Goal: Information Seeking & Learning: Compare options

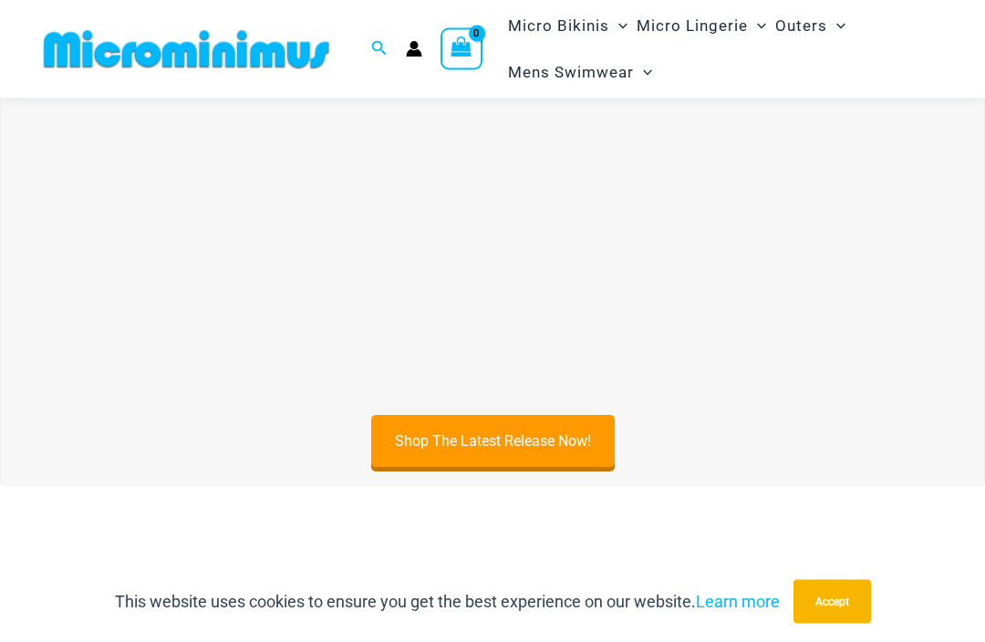
scroll to position [473, 0]
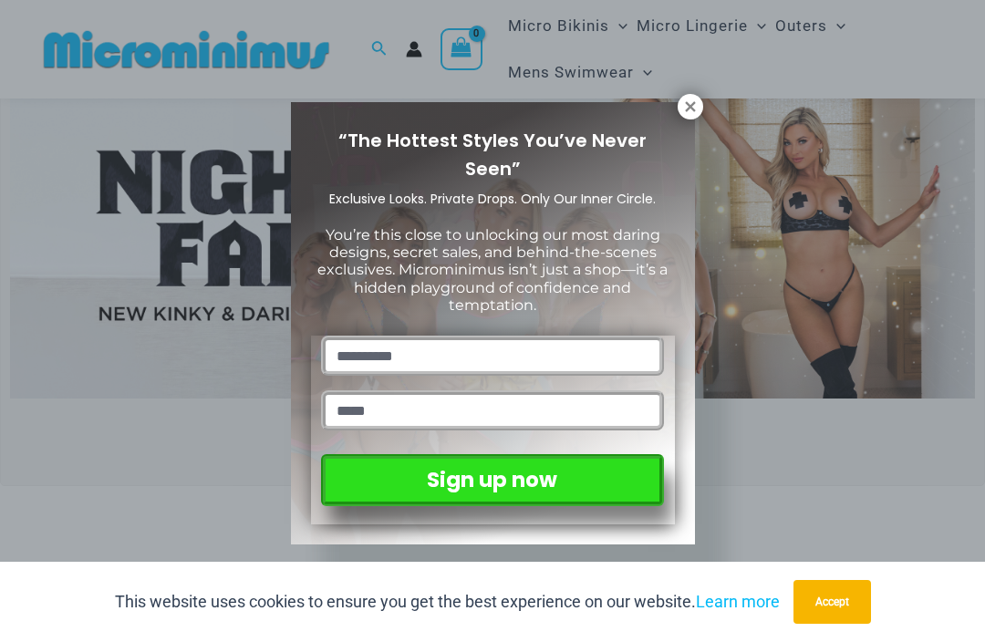
click at [682, 111] on icon at bounding box center [690, 107] width 16 height 16
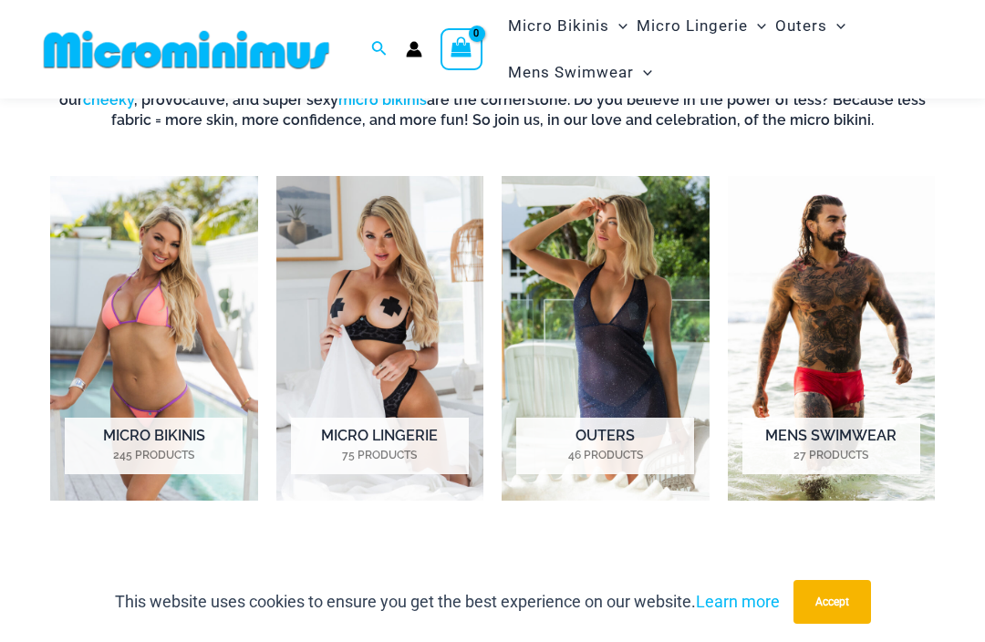
scroll to position [1043, 0]
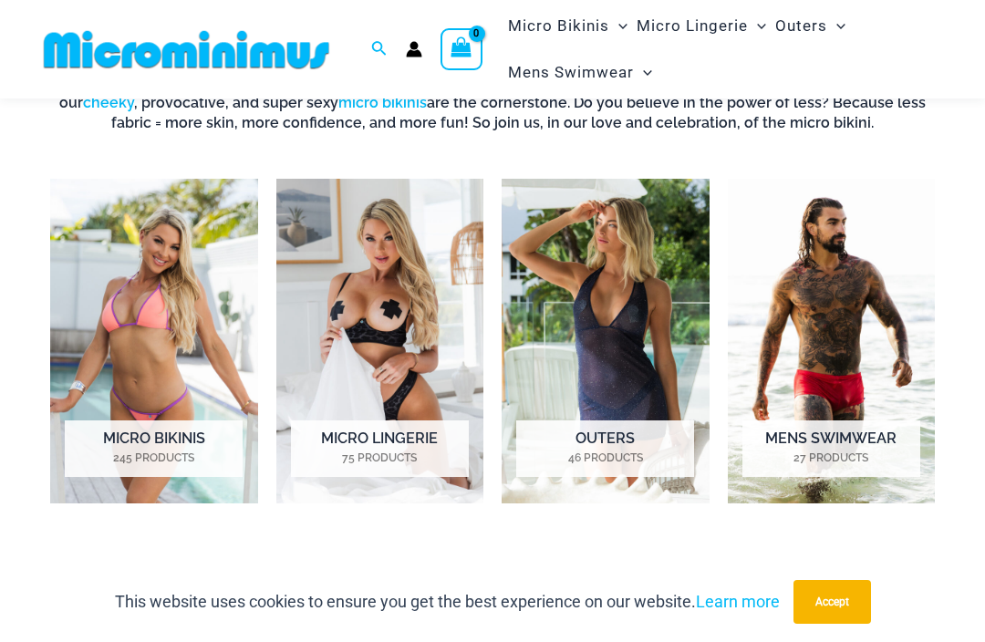
click at [126, 265] on img "Visit product category Micro Bikinis" at bounding box center [154, 341] width 208 height 325
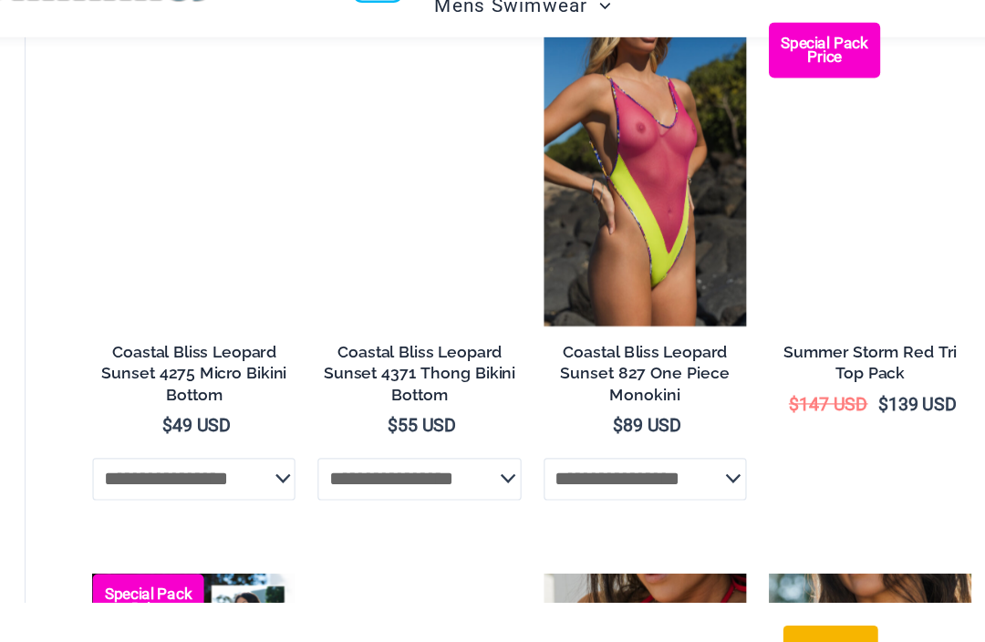
scroll to position [2867, 0]
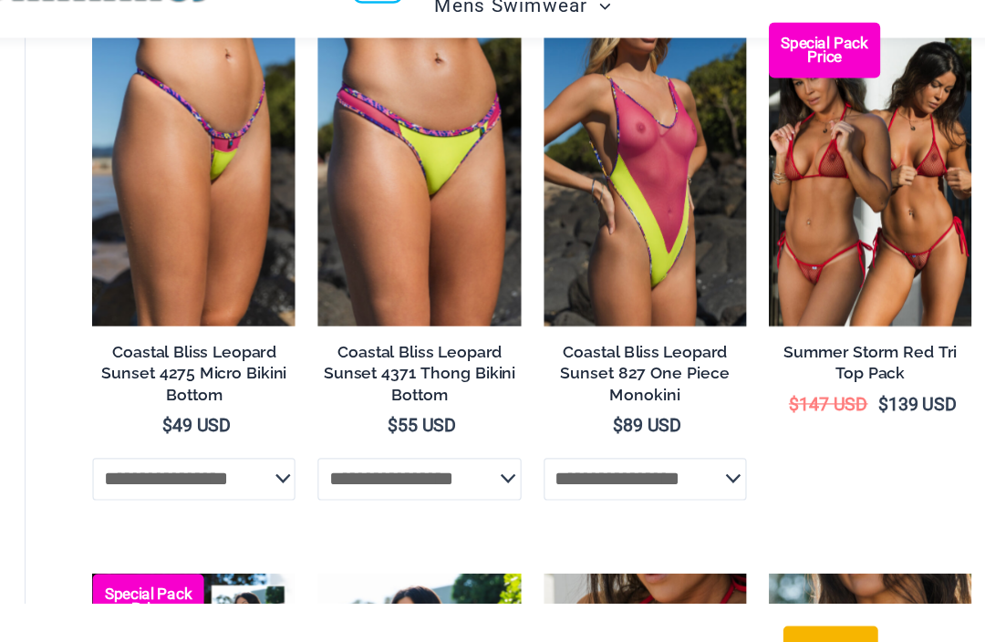
click at [782, 86] on img at bounding box center [782, 86] width 0 height 0
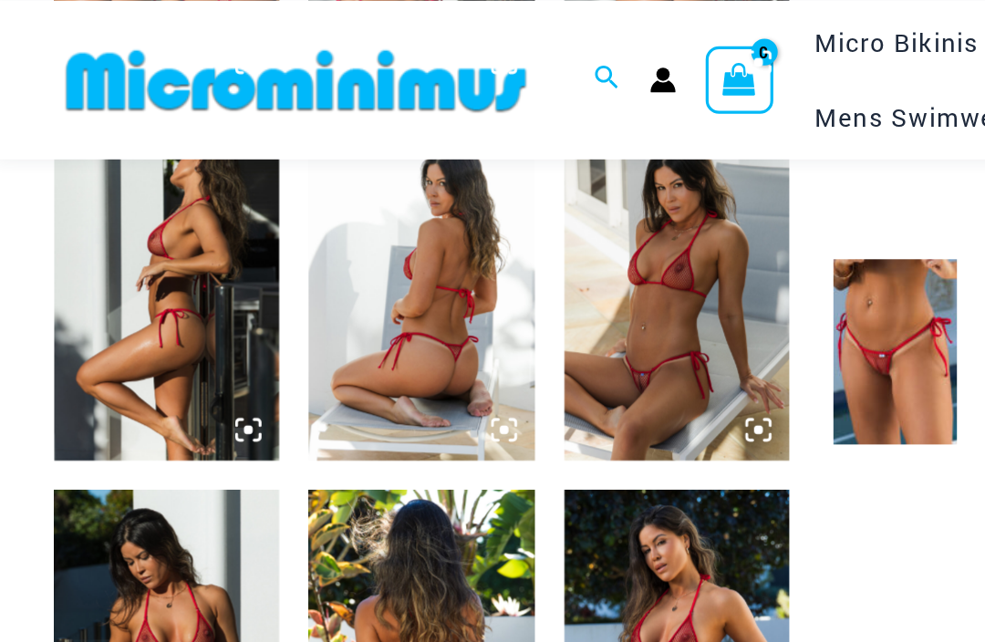
scroll to position [968, 0]
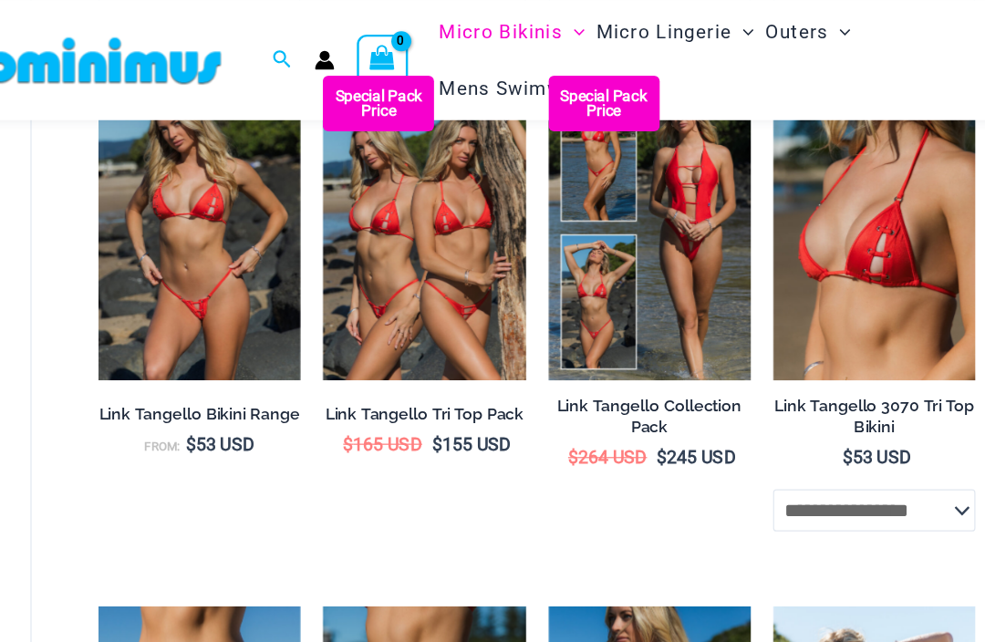
scroll to position [1567, 0]
click at [412, 62] on img at bounding box center [412, 62] width 0 height 0
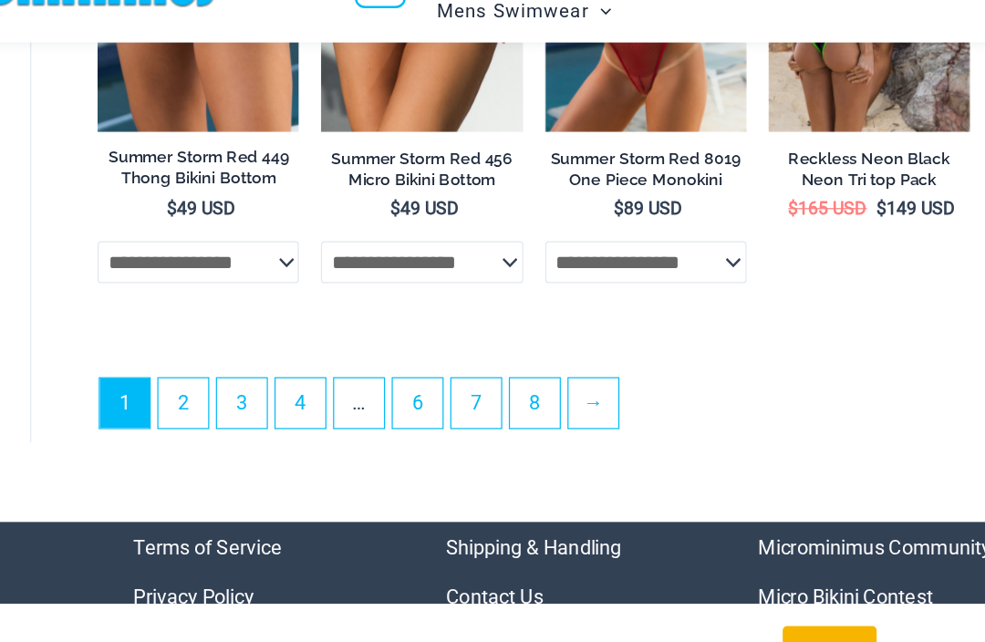
scroll to position [3916, 0]
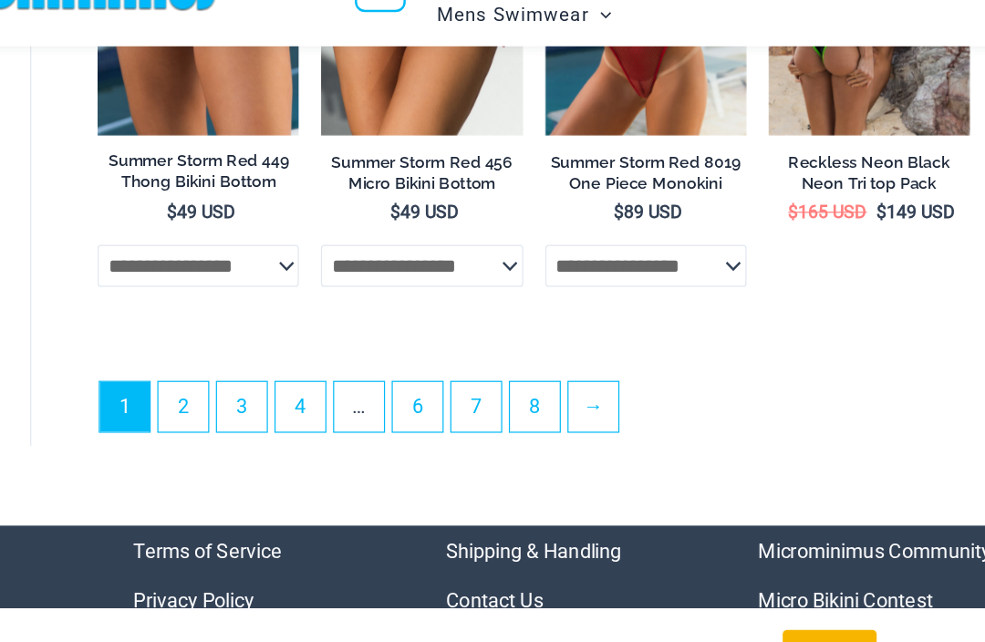
click at [278, 376] on link "2" at bounding box center [298, 396] width 41 height 41
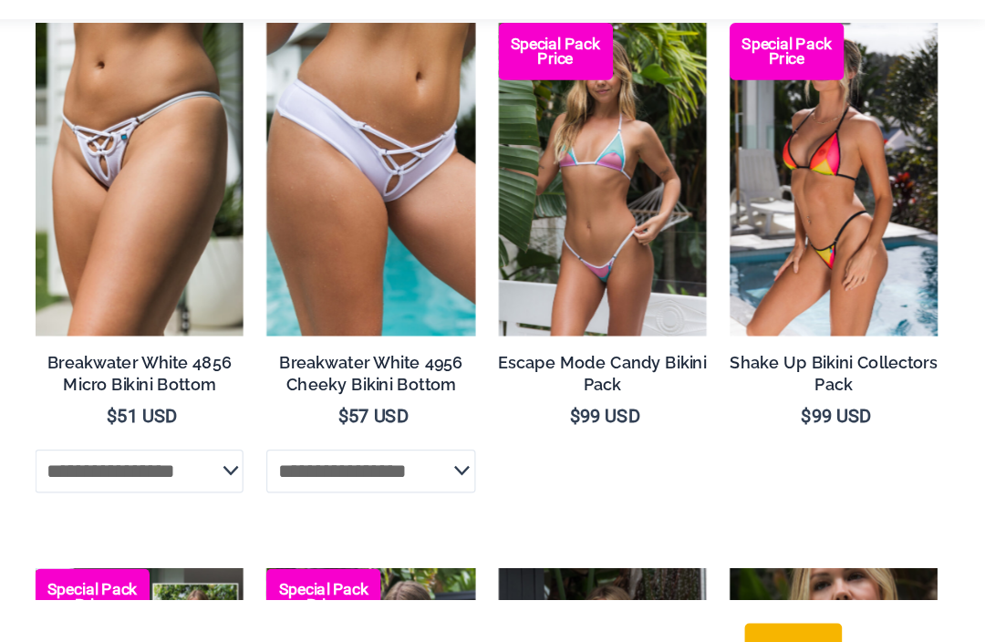
scroll to position [1482, 0]
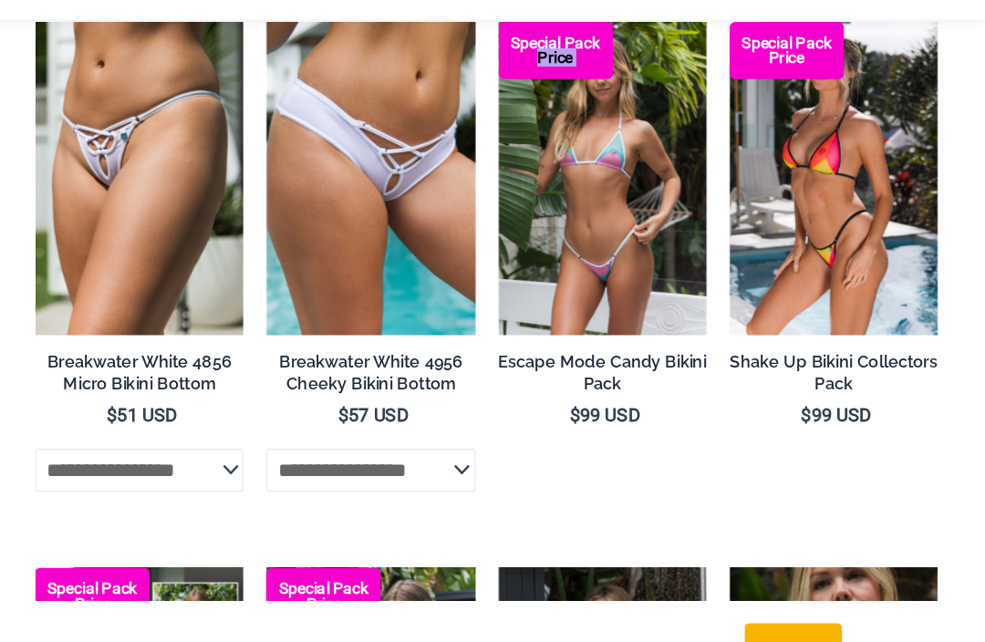
click at [172, 183] on div "**********" at bounding box center [560, 545] width 776 height 3671
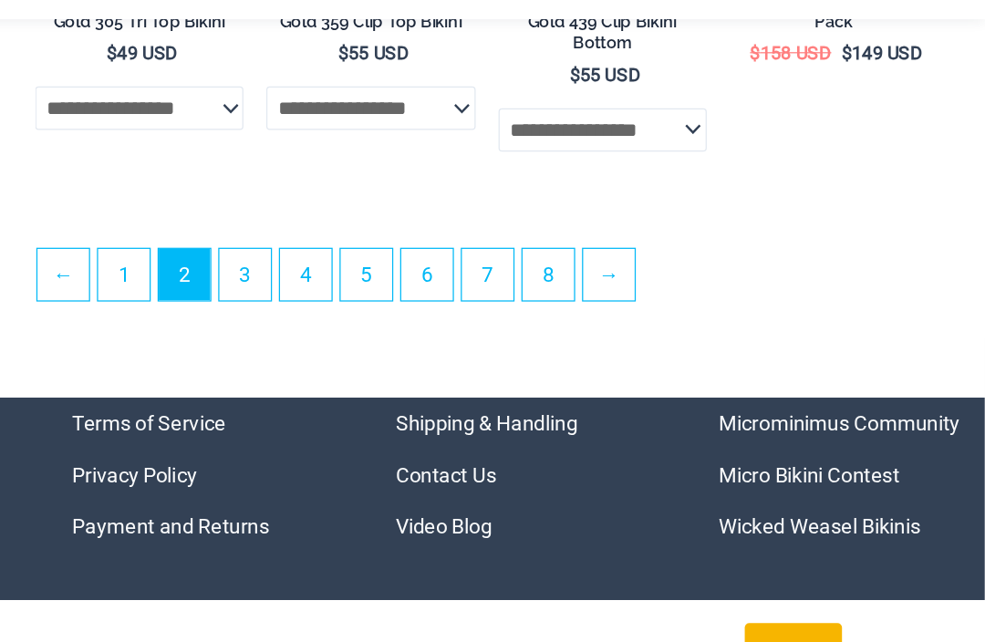
scroll to position [3528, 0]
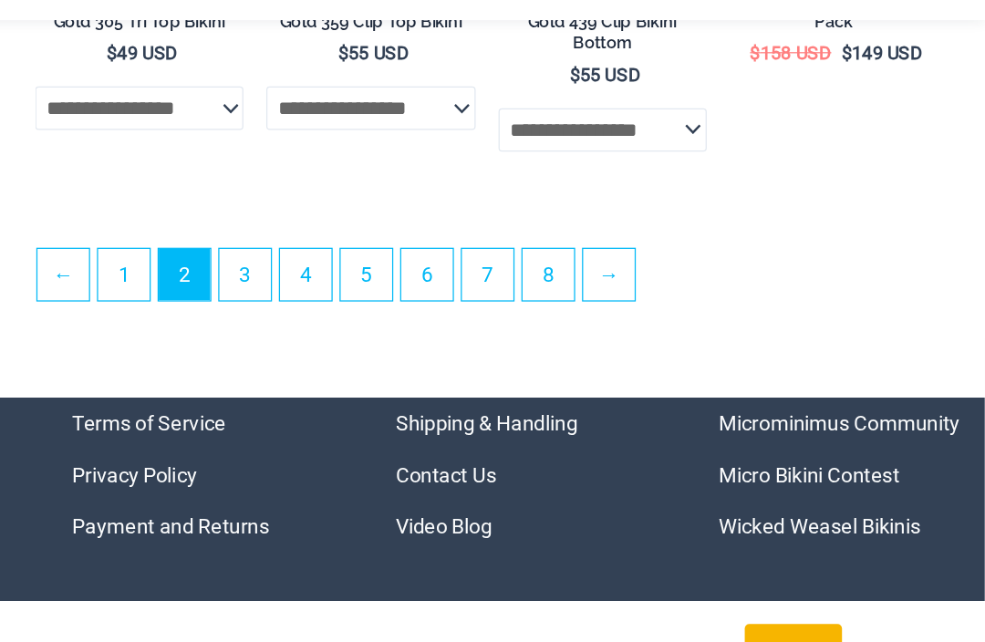
click at [375, 281] on link "3" at bounding box center [395, 301] width 41 height 41
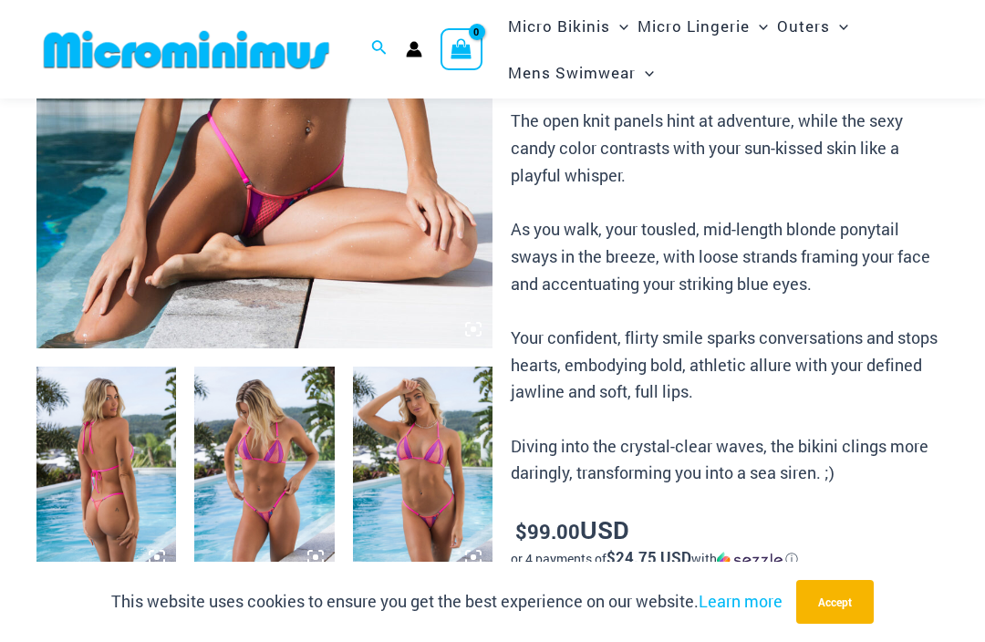
scroll to position [472, 0]
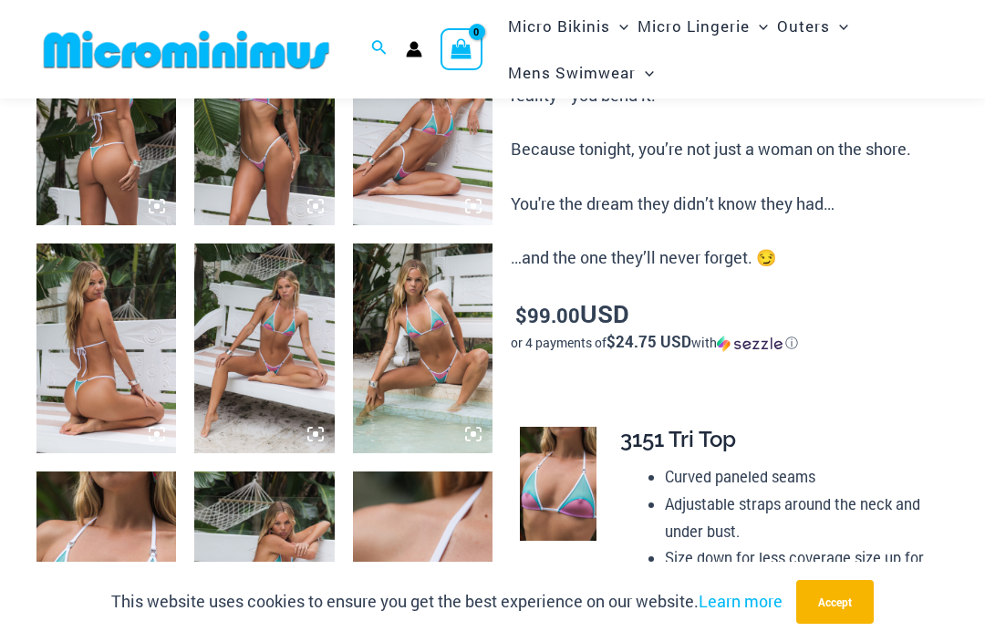
scroll to position [1000, 0]
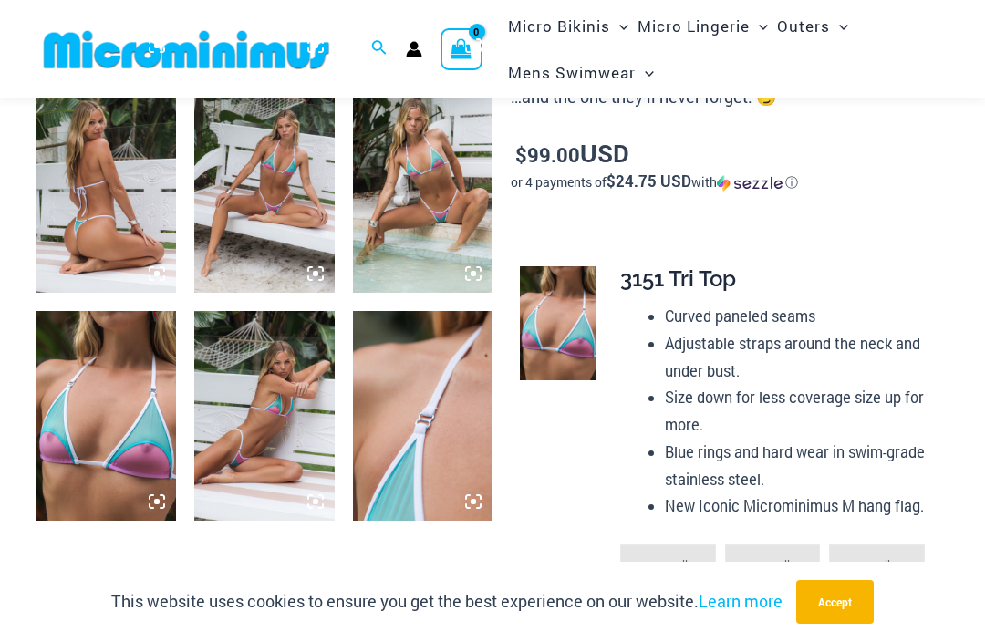
click at [448, 206] on img at bounding box center [423, 188] width 140 height 210
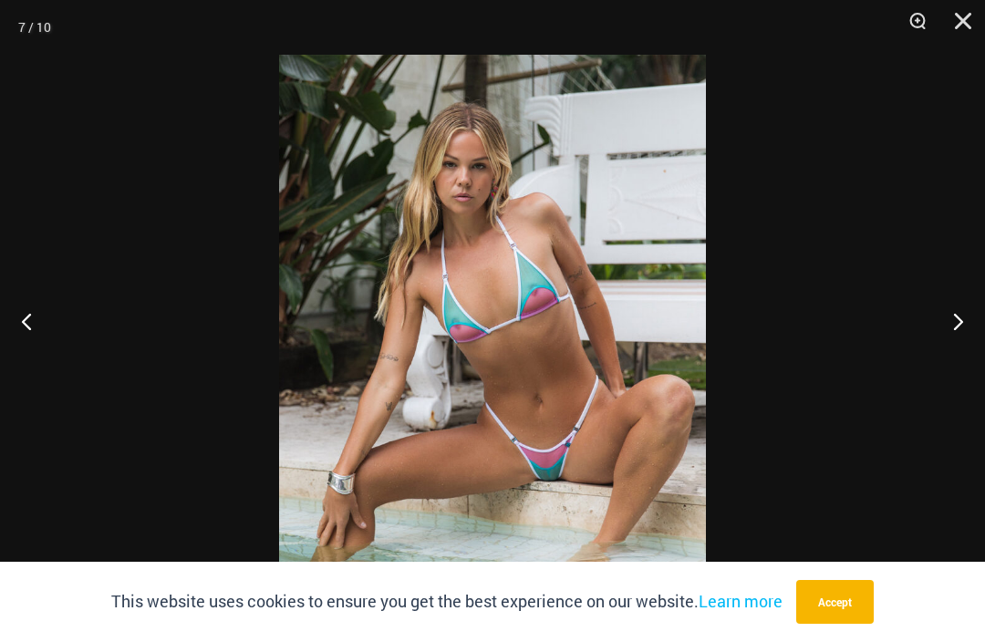
click at [957, 21] on button "Close" at bounding box center [957, 27] width 46 height 55
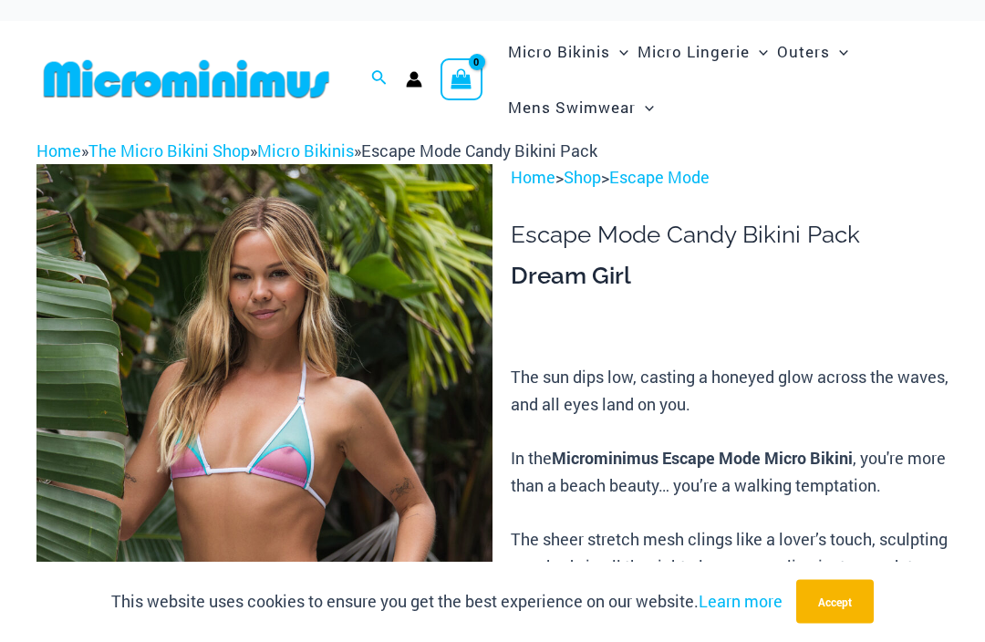
scroll to position [0, 0]
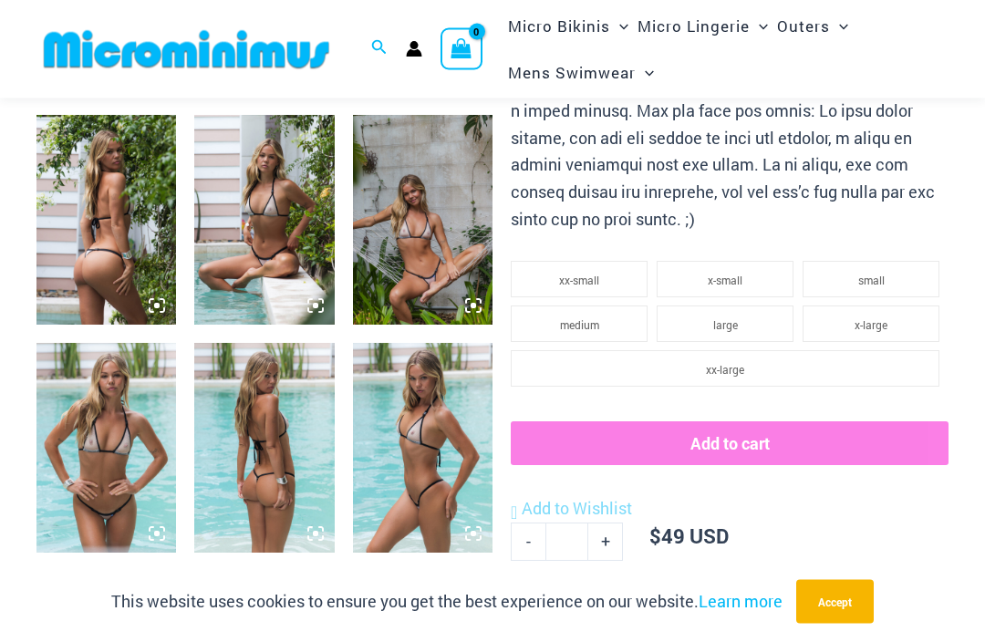
scroll to position [745, 0]
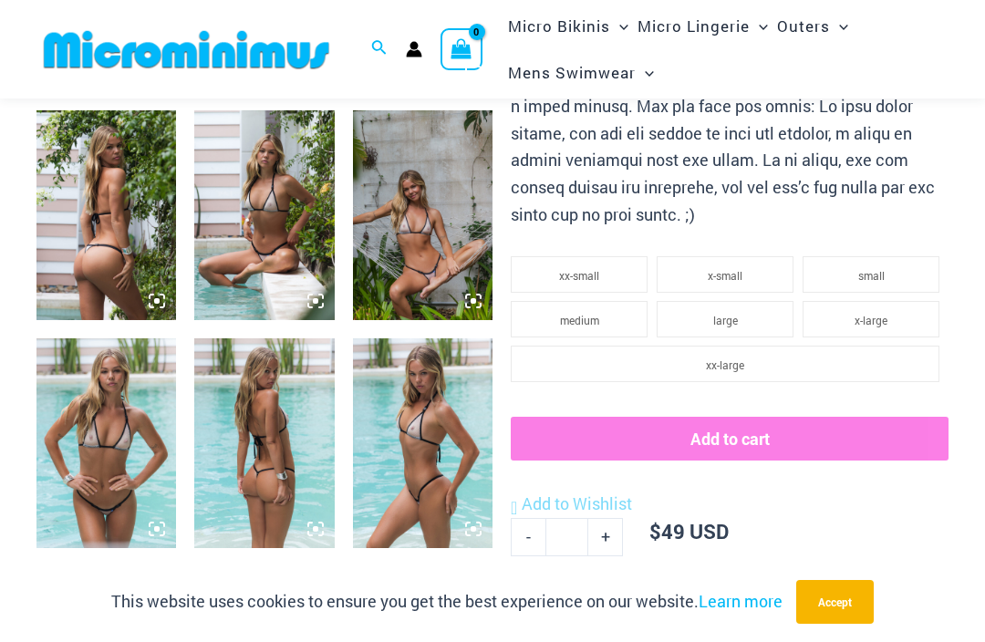
click at [420, 239] on img at bounding box center [423, 215] width 140 height 210
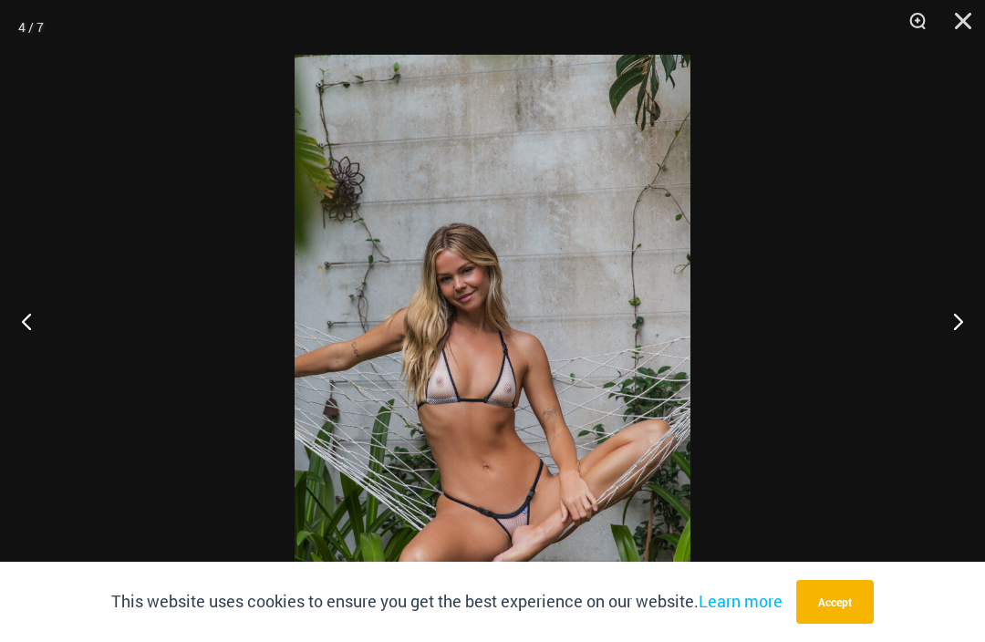
click at [960, 21] on button "Close" at bounding box center [957, 27] width 46 height 55
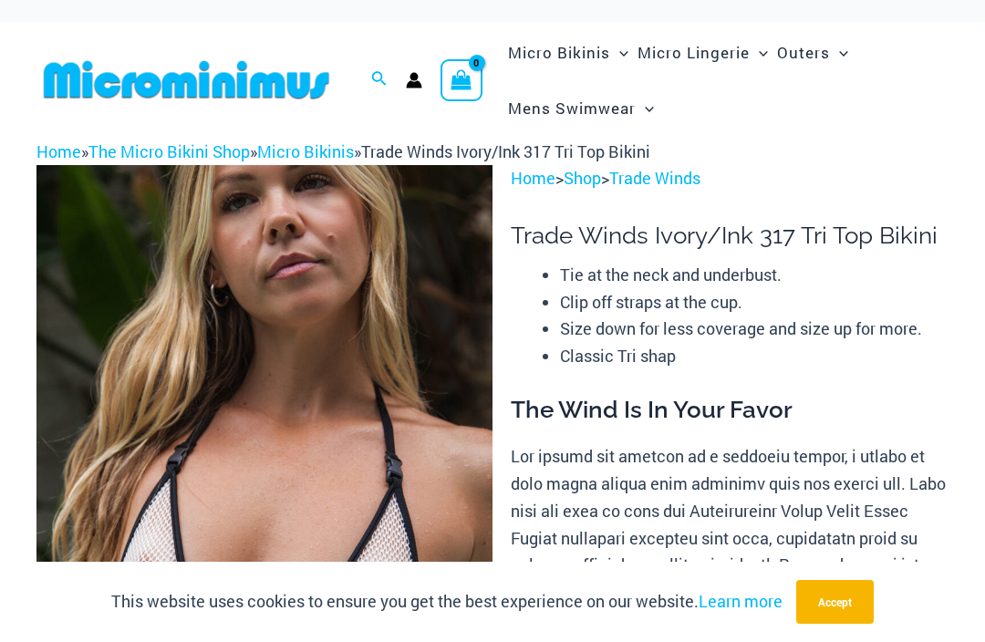
scroll to position [0, 0]
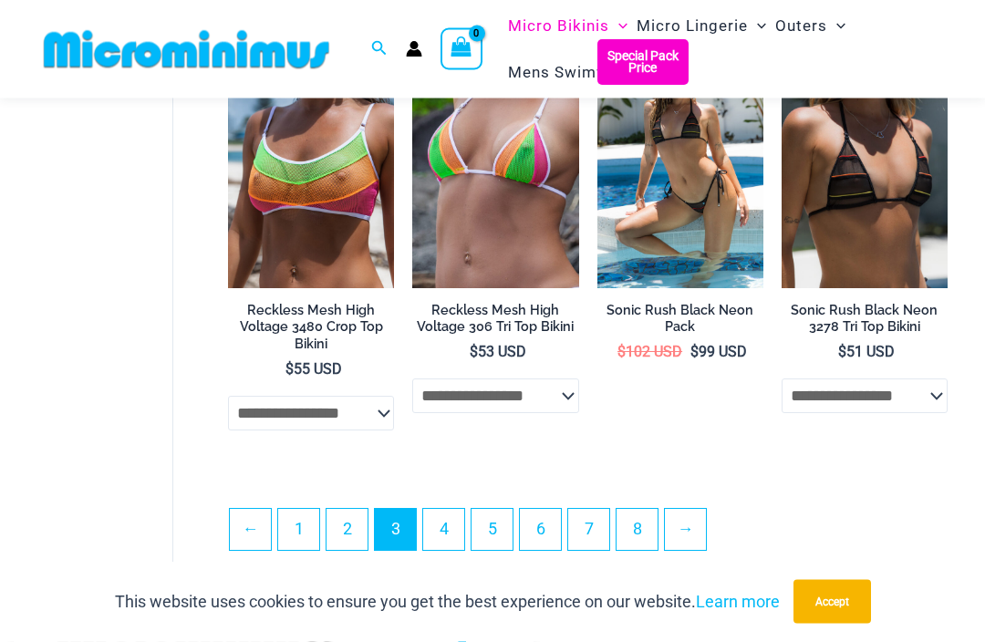
scroll to position [3296, 0]
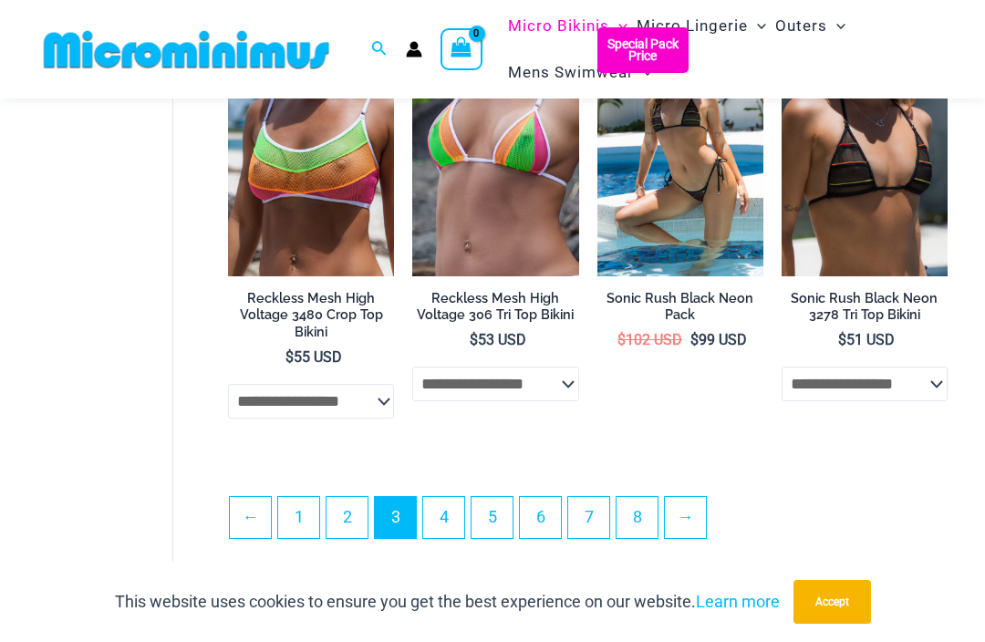
click at [450, 531] on link "4" at bounding box center [443, 517] width 41 height 41
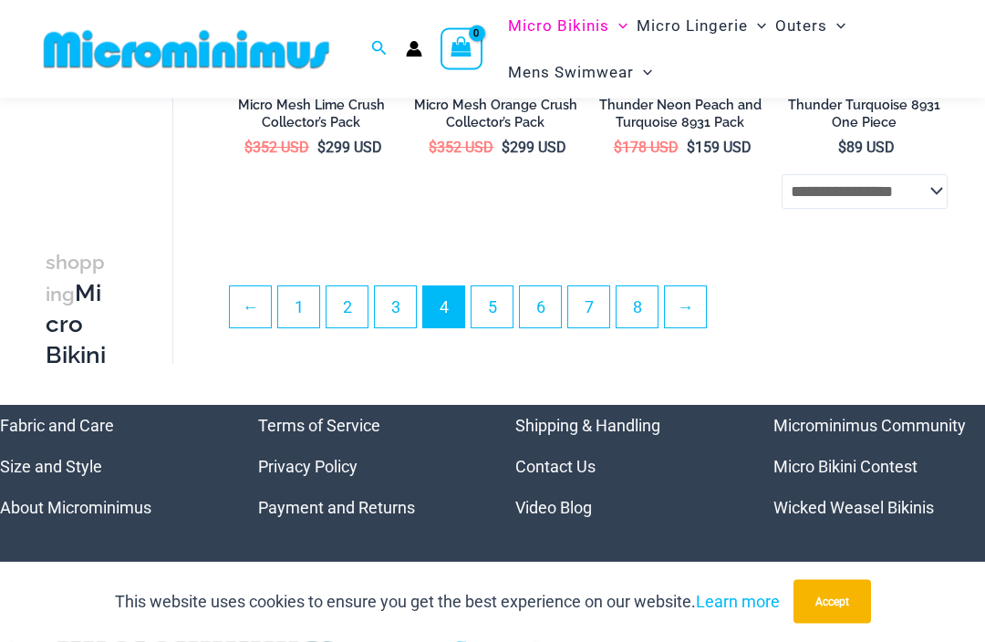
scroll to position [3414, 0]
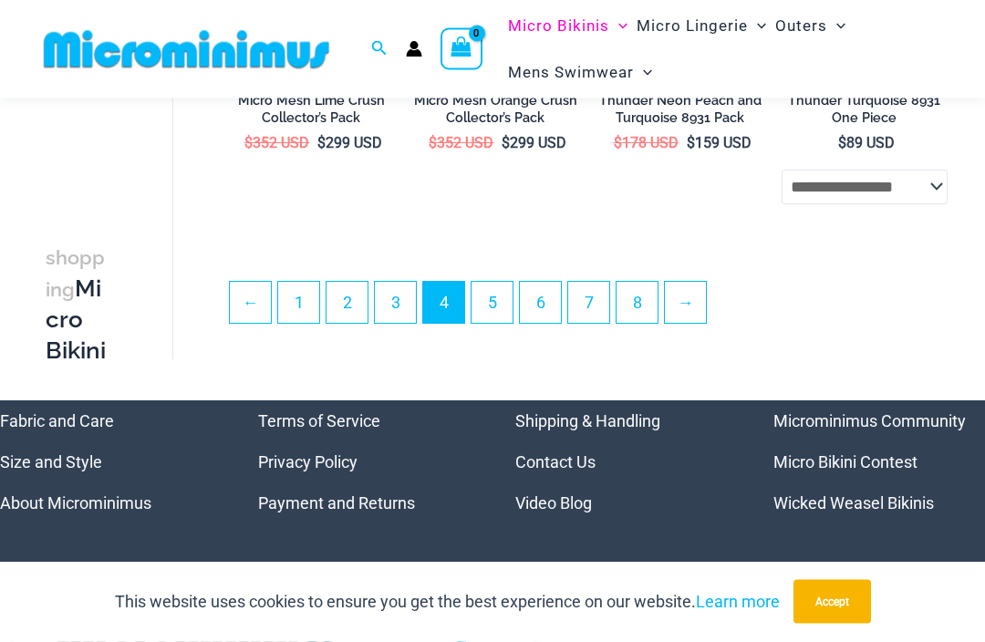
click at [489, 310] on link "5" at bounding box center [492, 303] width 41 height 41
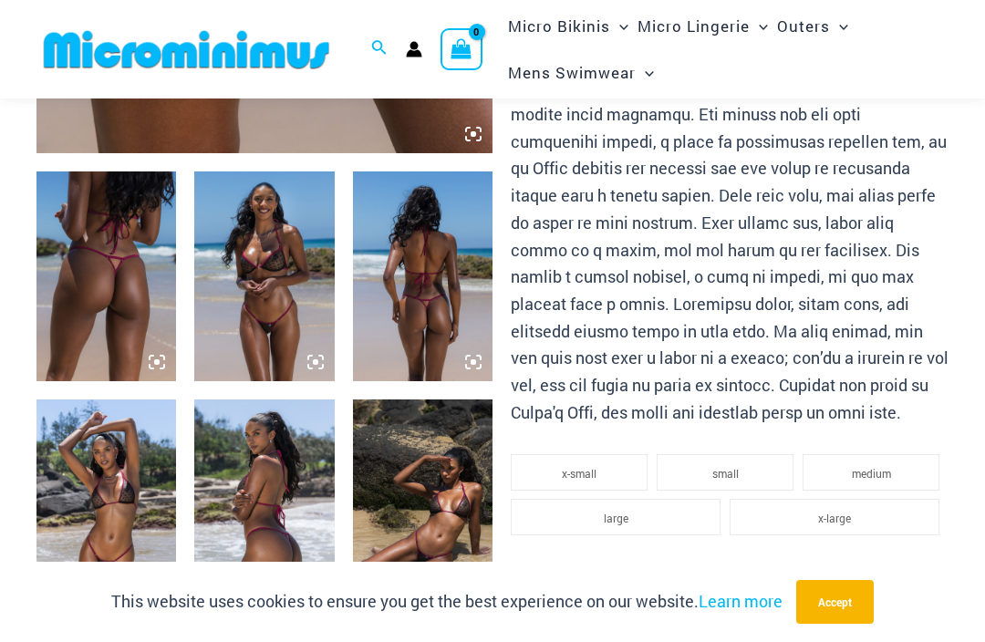
scroll to position [685, 0]
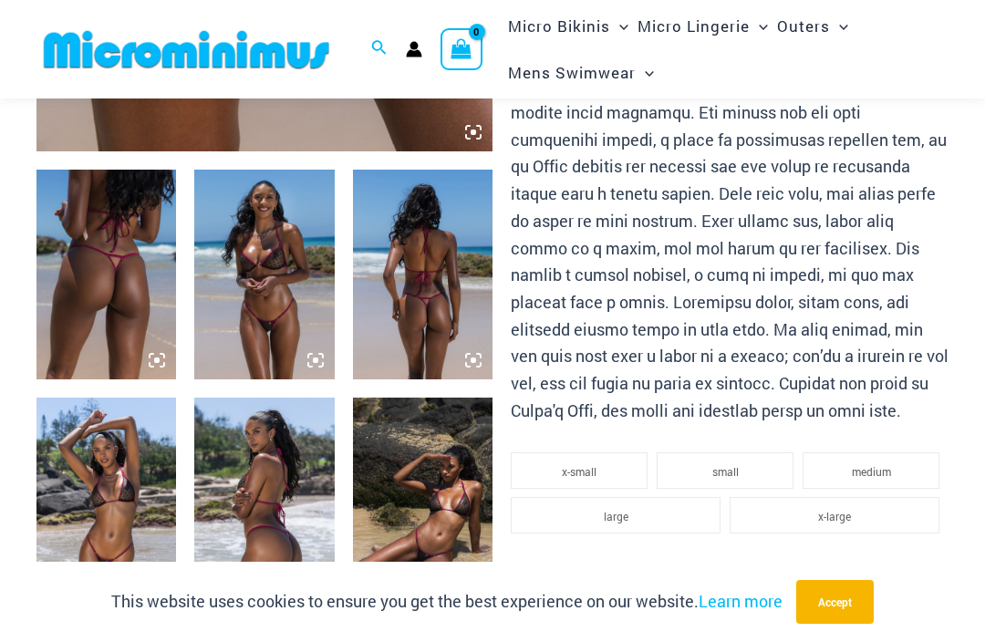
click at [228, 302] on img at bounding box center [264, 275] width 140 height 210
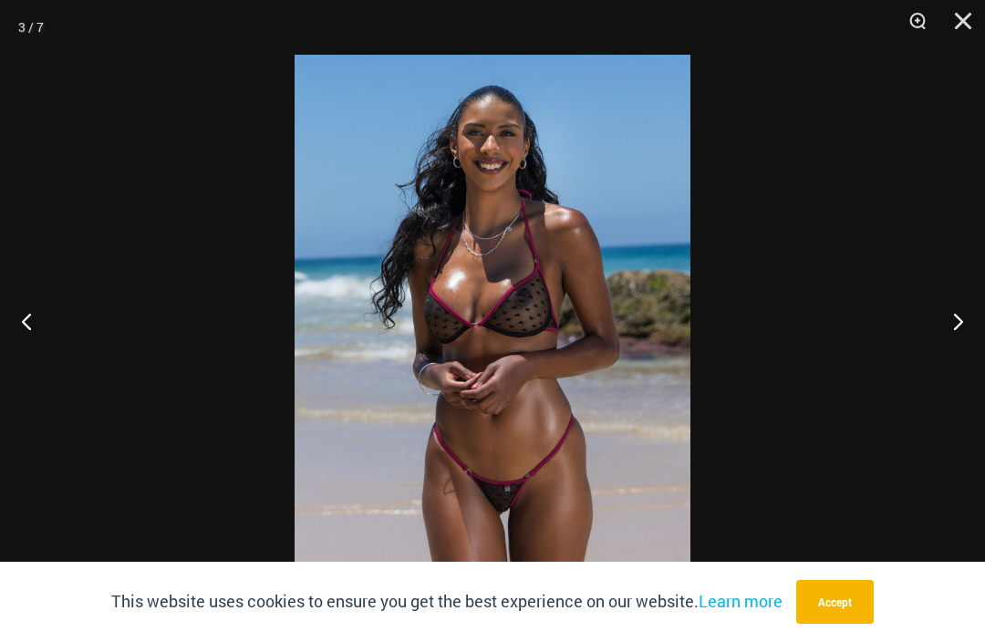
click at [973, 349] on button "Next" at bounding box center [951, 321] width 68 height 91
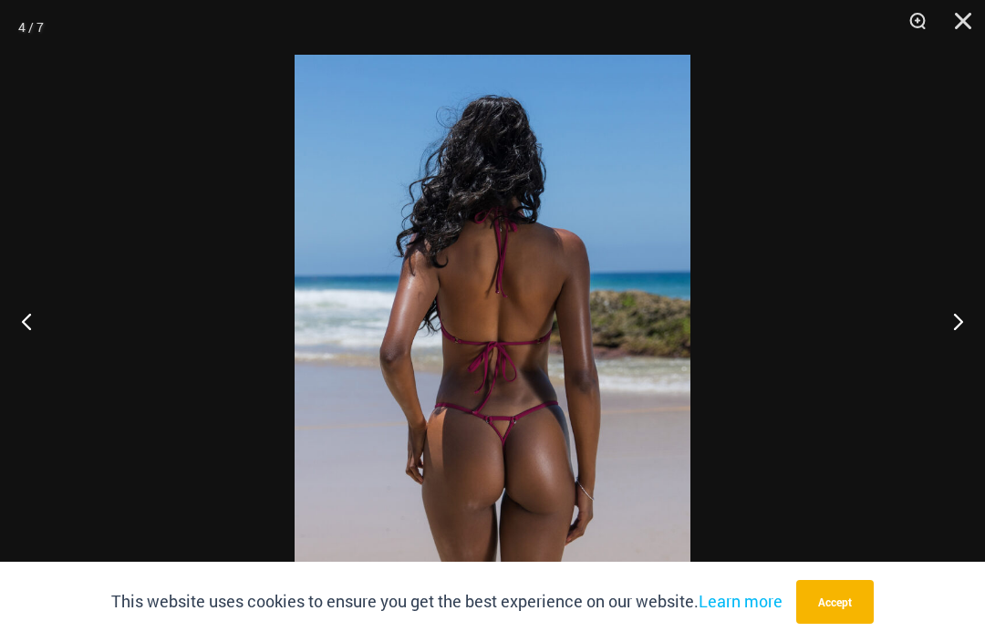
click at [976, 363] on button "Next" at bounding box center [951, 321] width 68 height 91
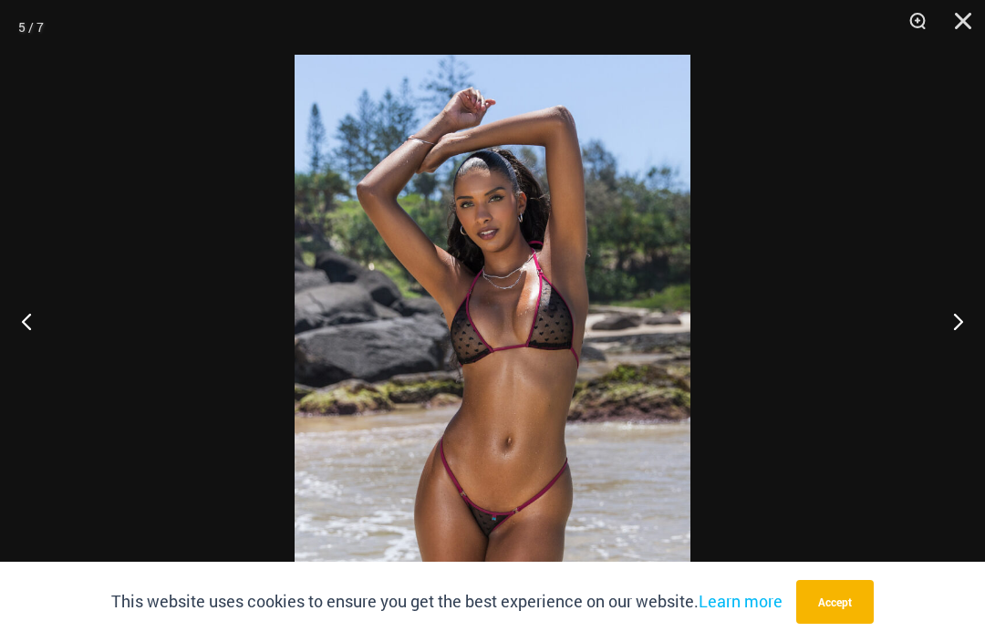
click at [975, 358] on button "Next" at bounding box center [951, 321] width 68 height 91
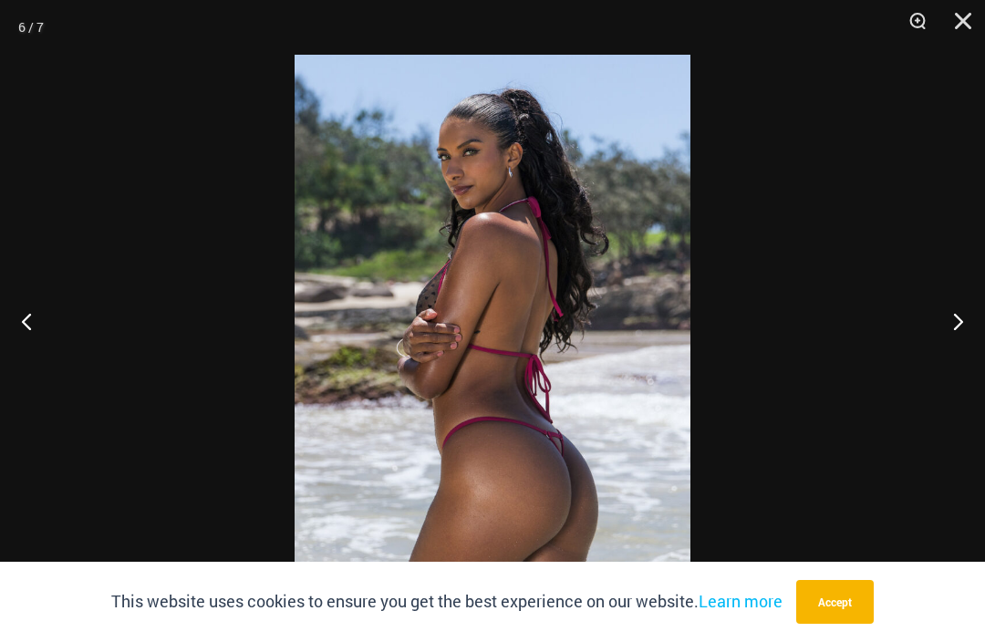
click at [974, 356] on button "Next" at bounding box center [951, 321] width 68 height 91
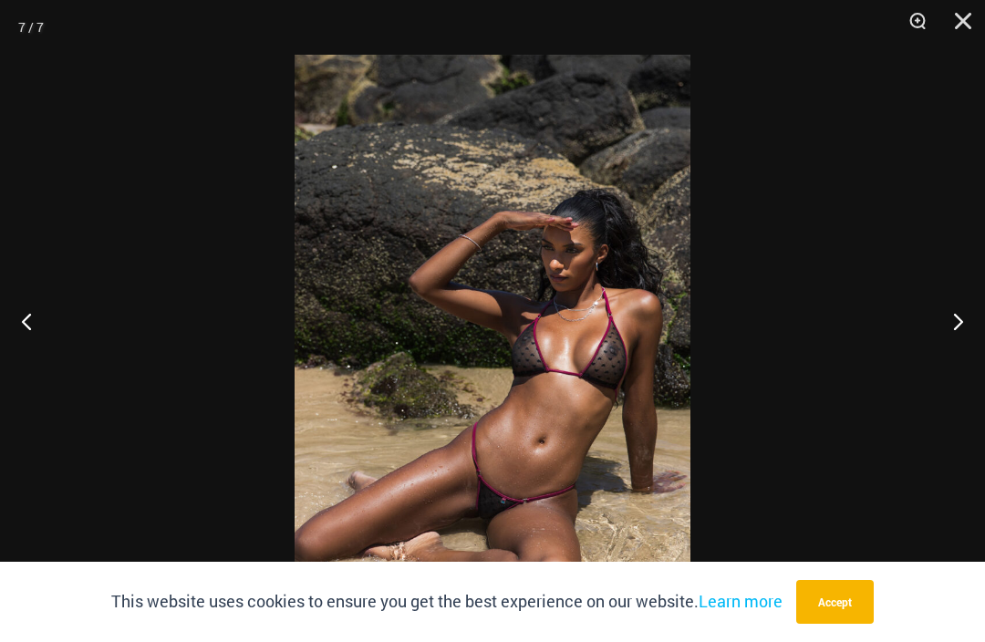
click at [972, 20] on button "Close" at bounding box center [957, 27] width 46 height 55
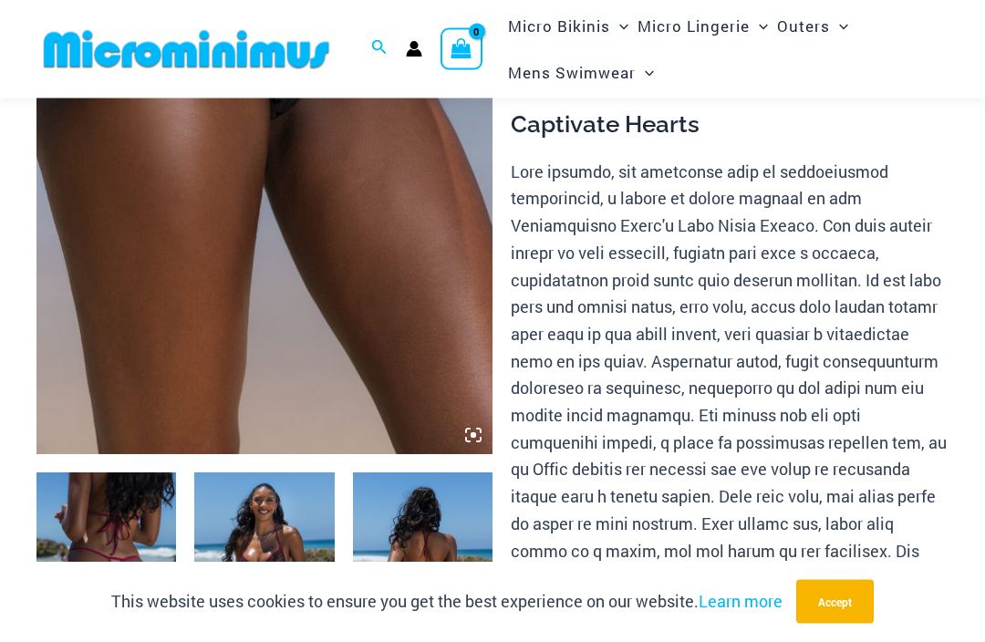
scroll to position [366, 0]
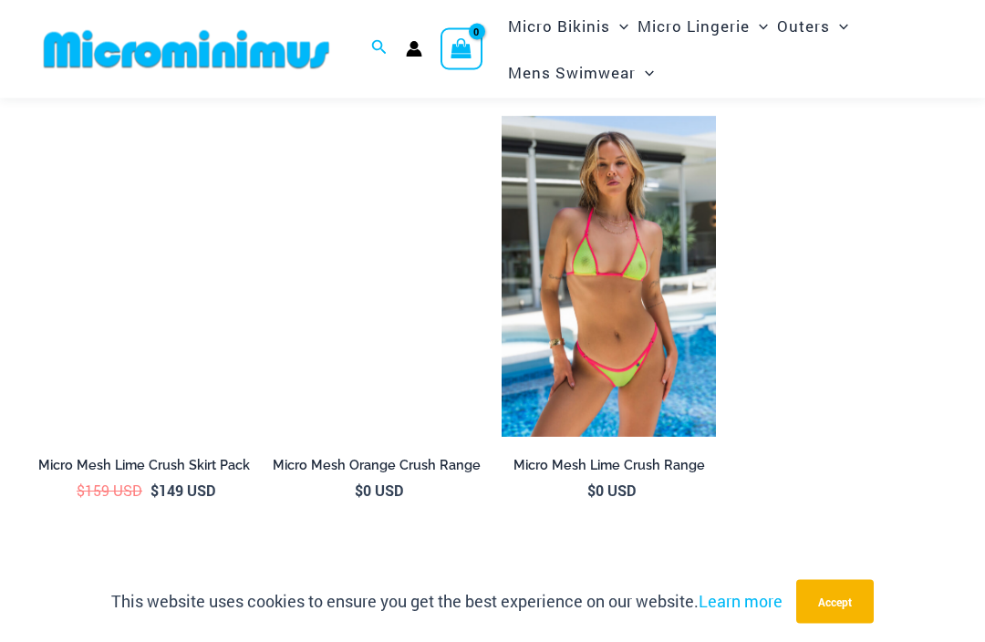
scroll to position [1902, 0]
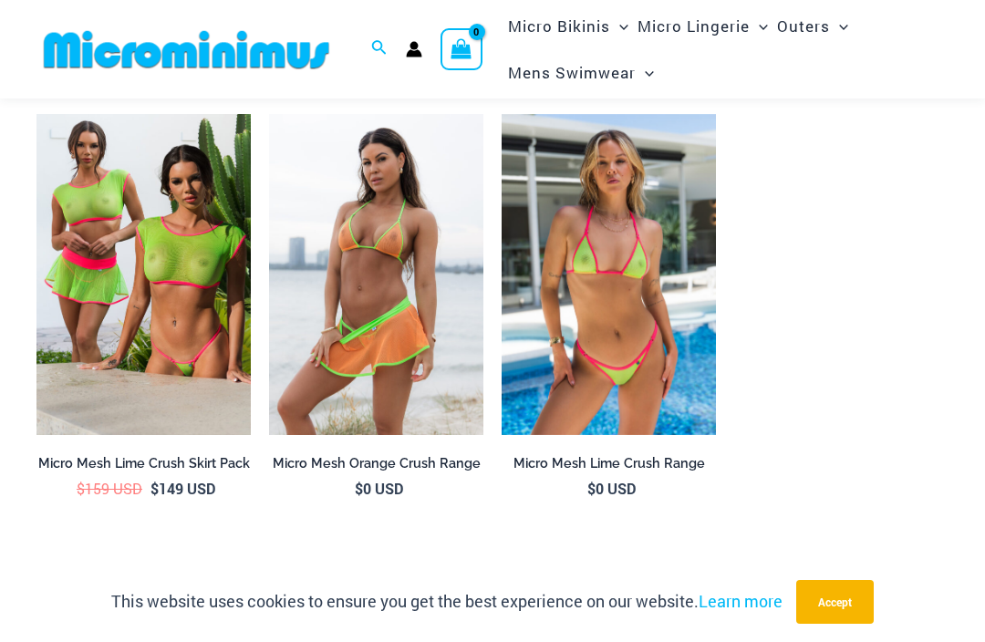
click at [502, 114] on img at bounding box center [502, 114] width 0 height 0
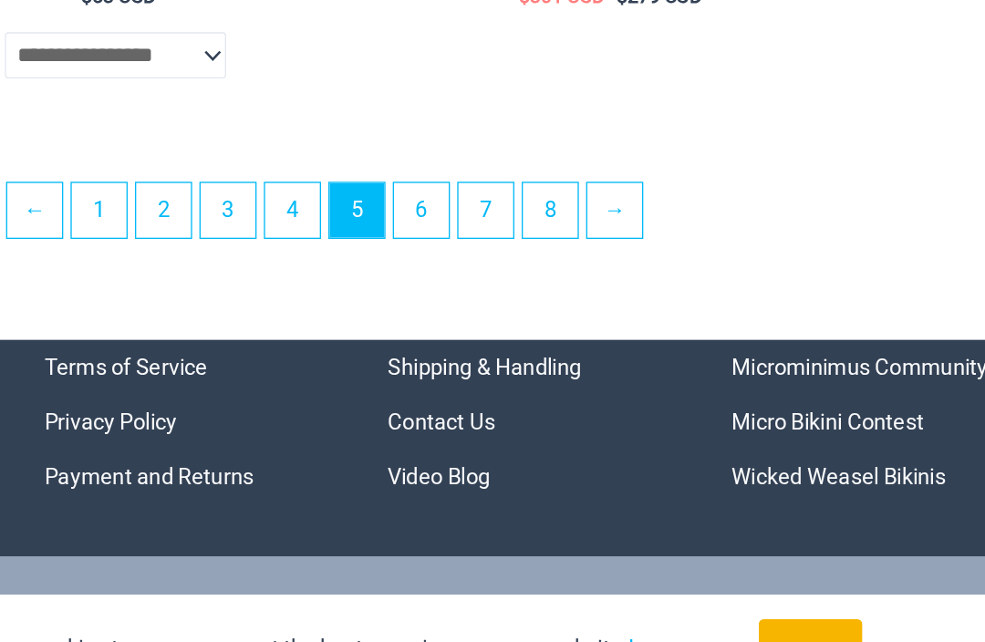
scroll to position [3510, 0]
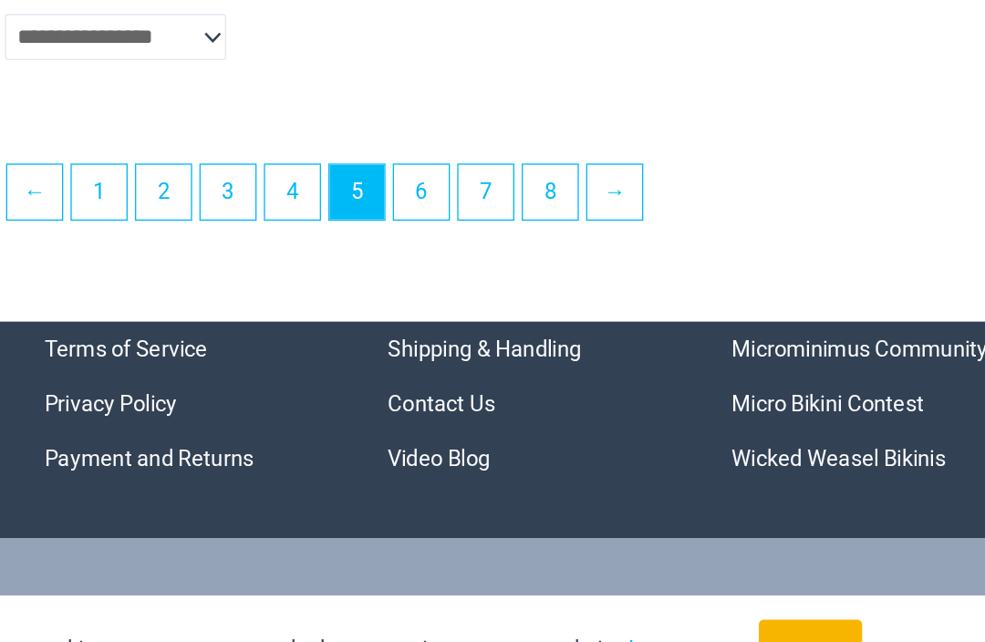
click at [520, 239] on link "6" at bounding box center [540, 259] width 41 height 41
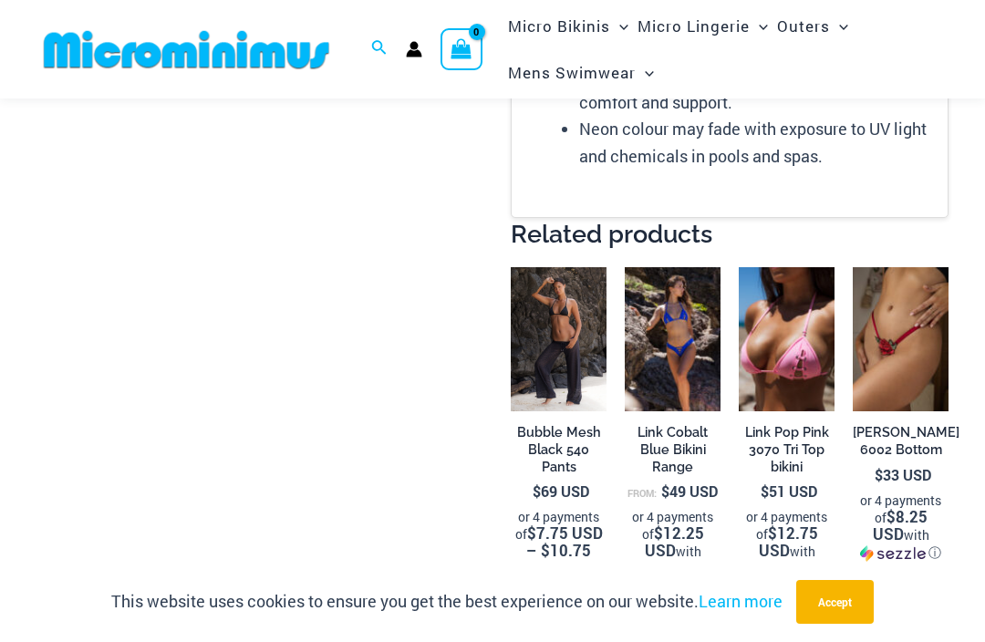
scroll to position [1317, 0]
click at [739, 268] on img at bounding box center [739, 268] width 0 height 0
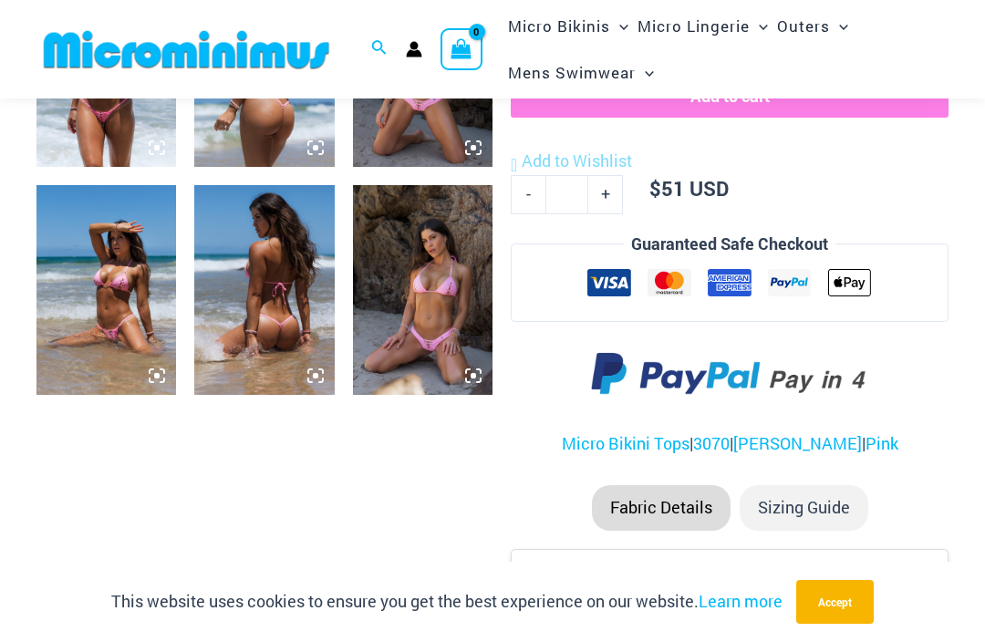
scroll to position [899, 0]
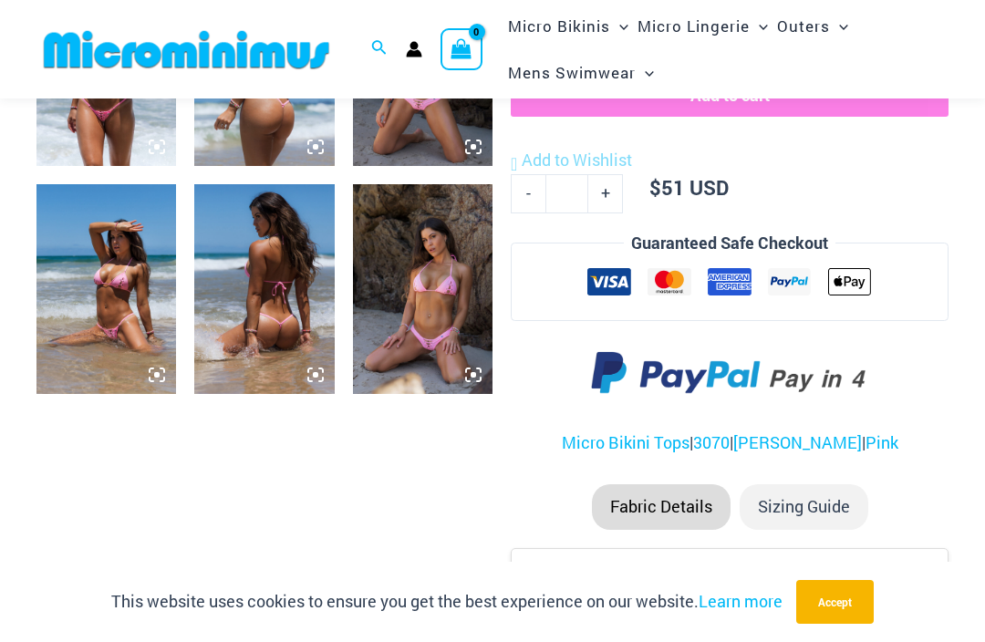
click at [420, 280] on img at bounding box center [423, 289] width 140 height 210
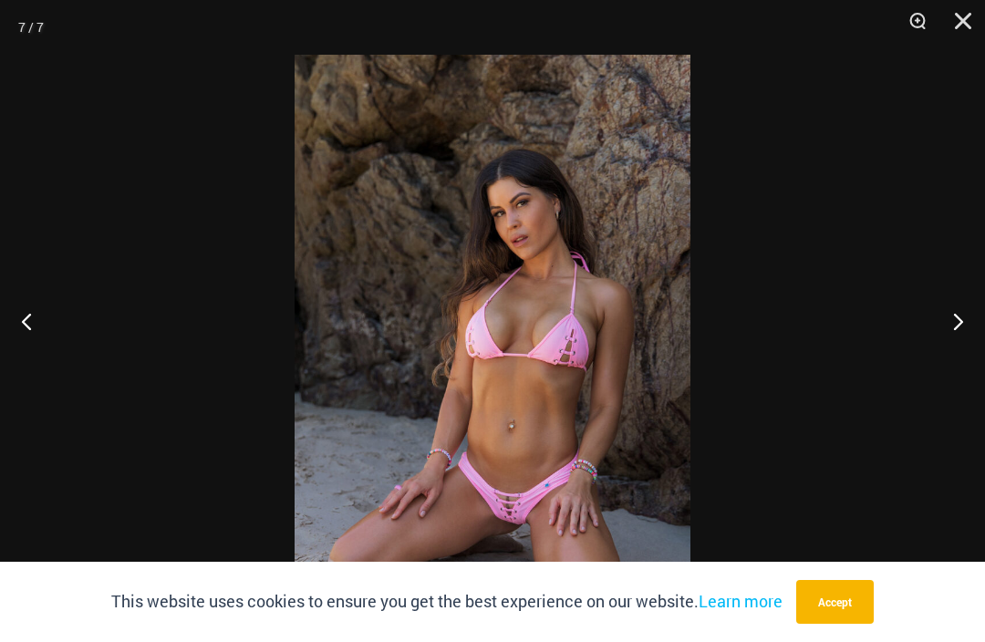
click at [969, 23] on button "Close" at bounding box center [957, 27] width 46 height 55
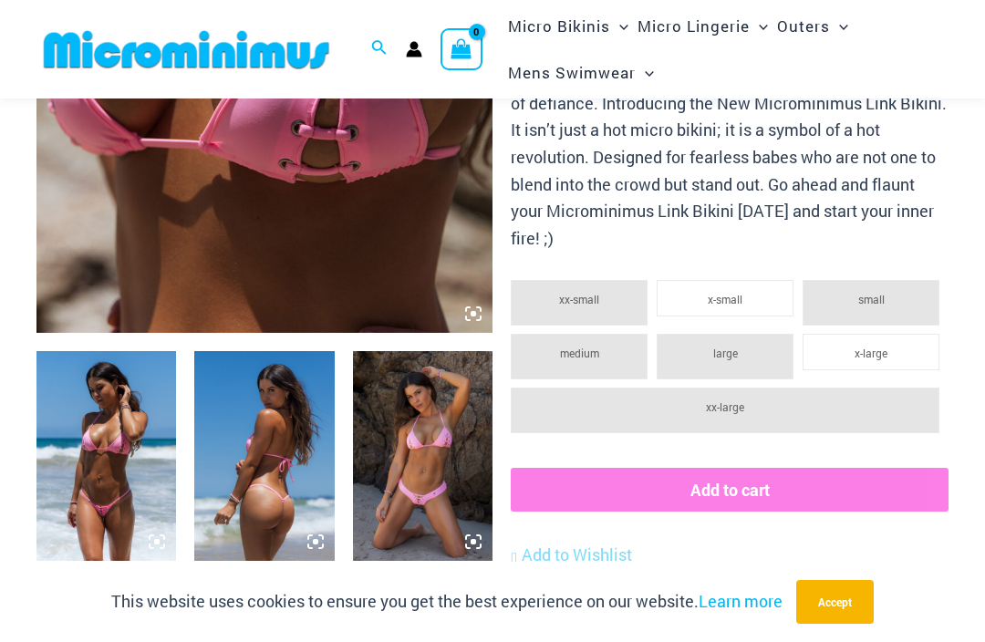
scroll to position [484, 0]
